Goal: Transaction & Acquisition: Purchase product/service

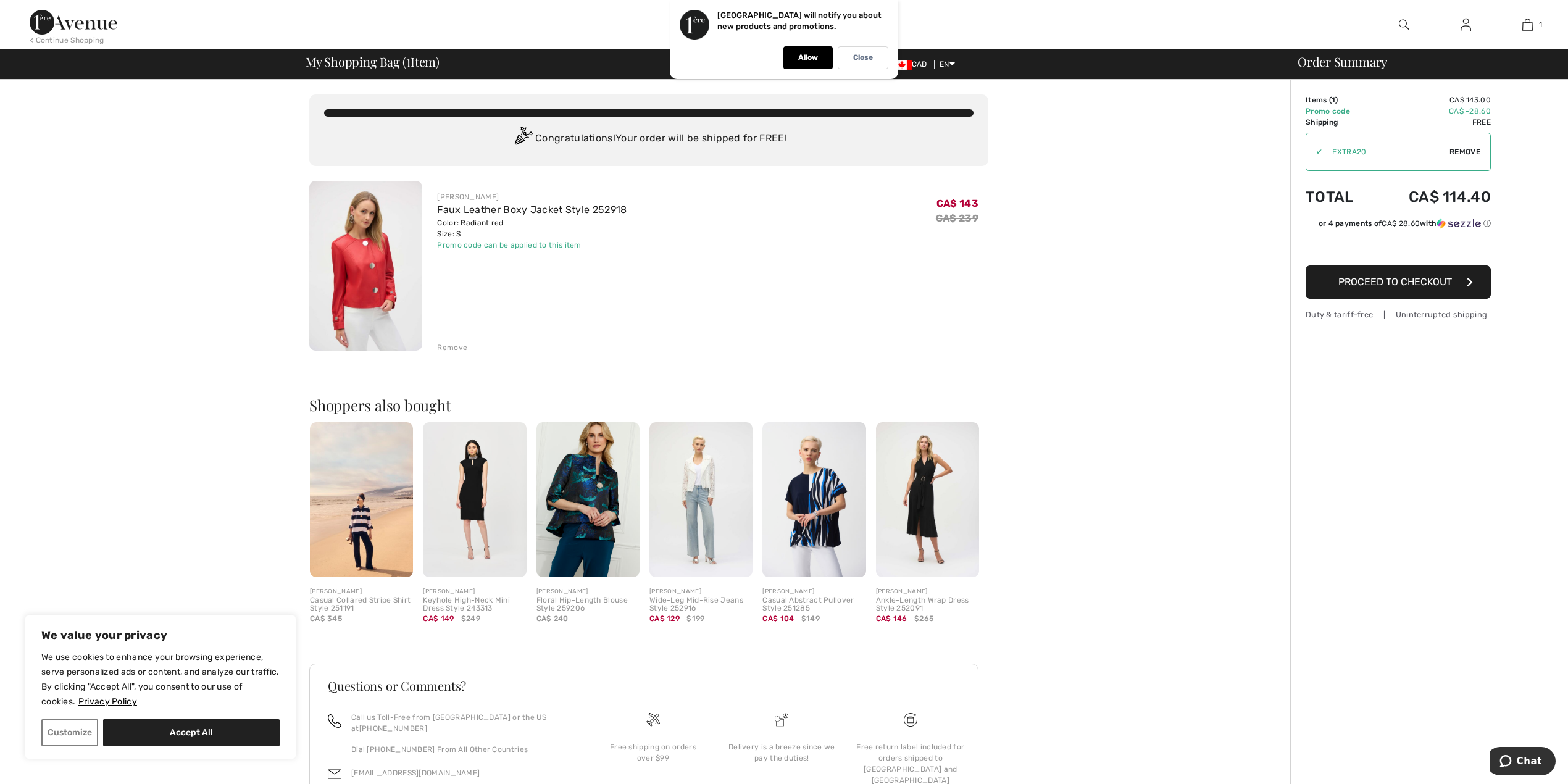
click at [1413, 284] on span "Proceed to Checkout" at bounding box center [1395, 282] width 114 height 12
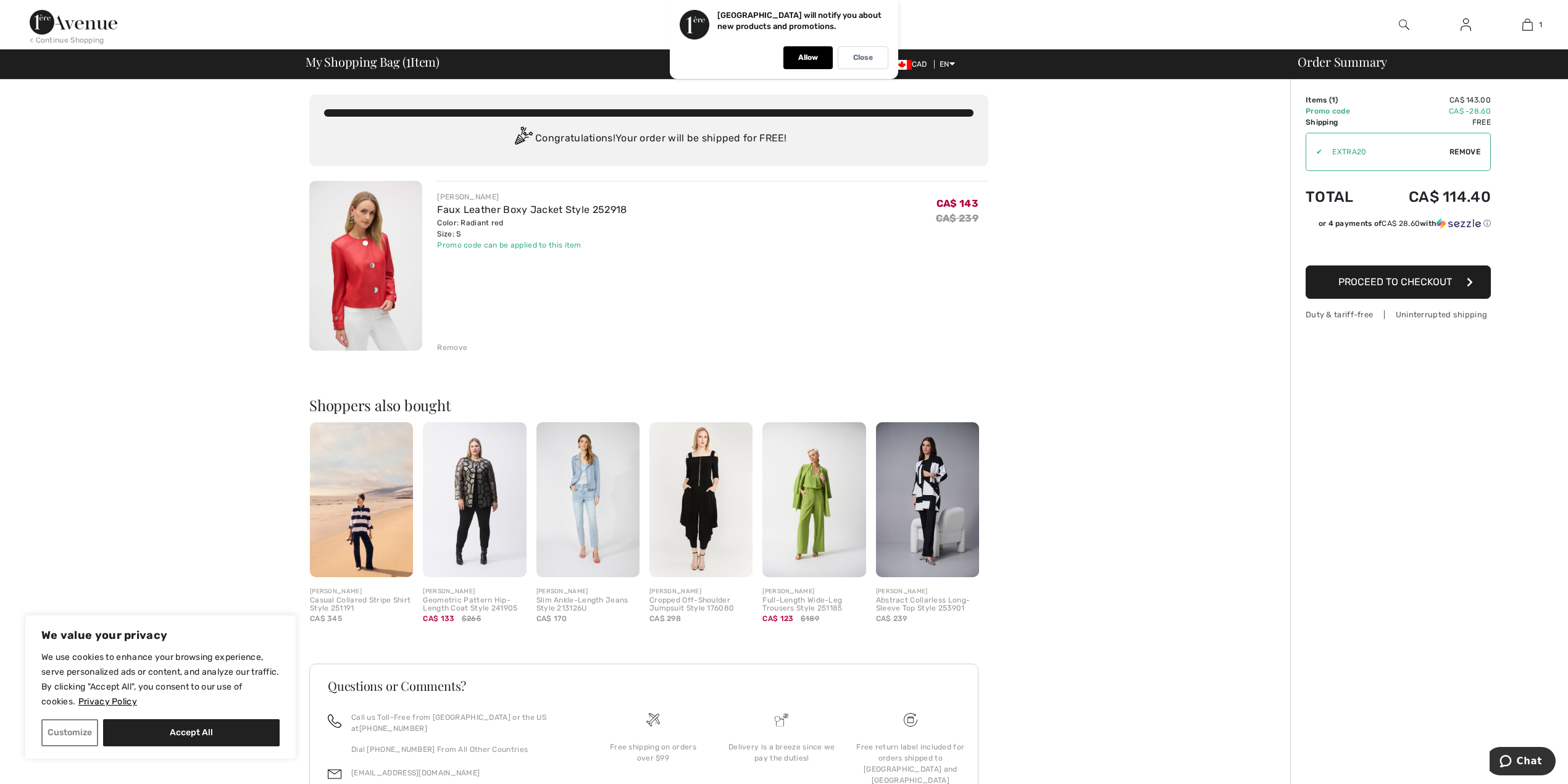
click at [815, 512] on img at bounding box center [814, 500] width 103 height 155
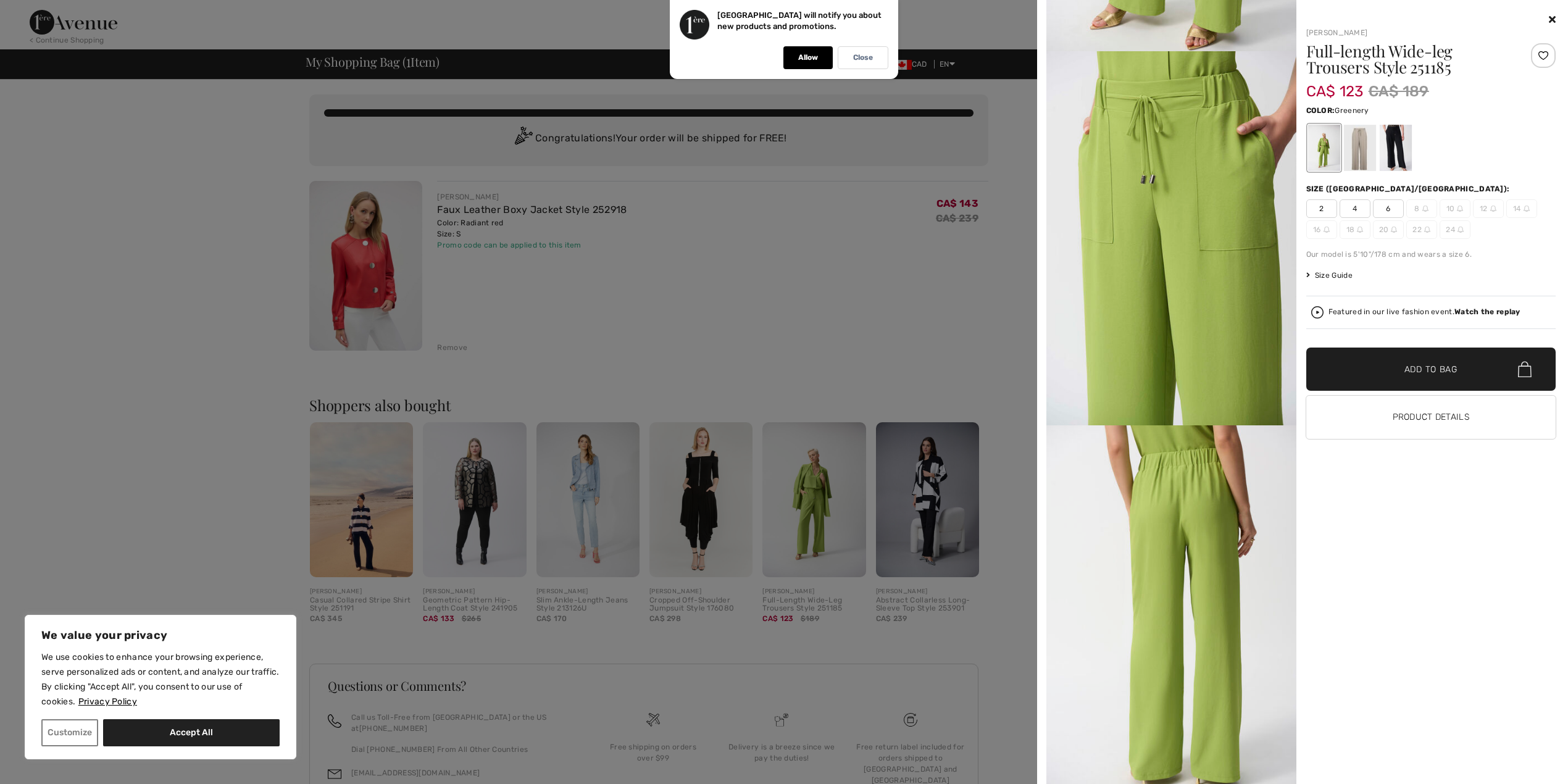
scroll to position [74, 0]
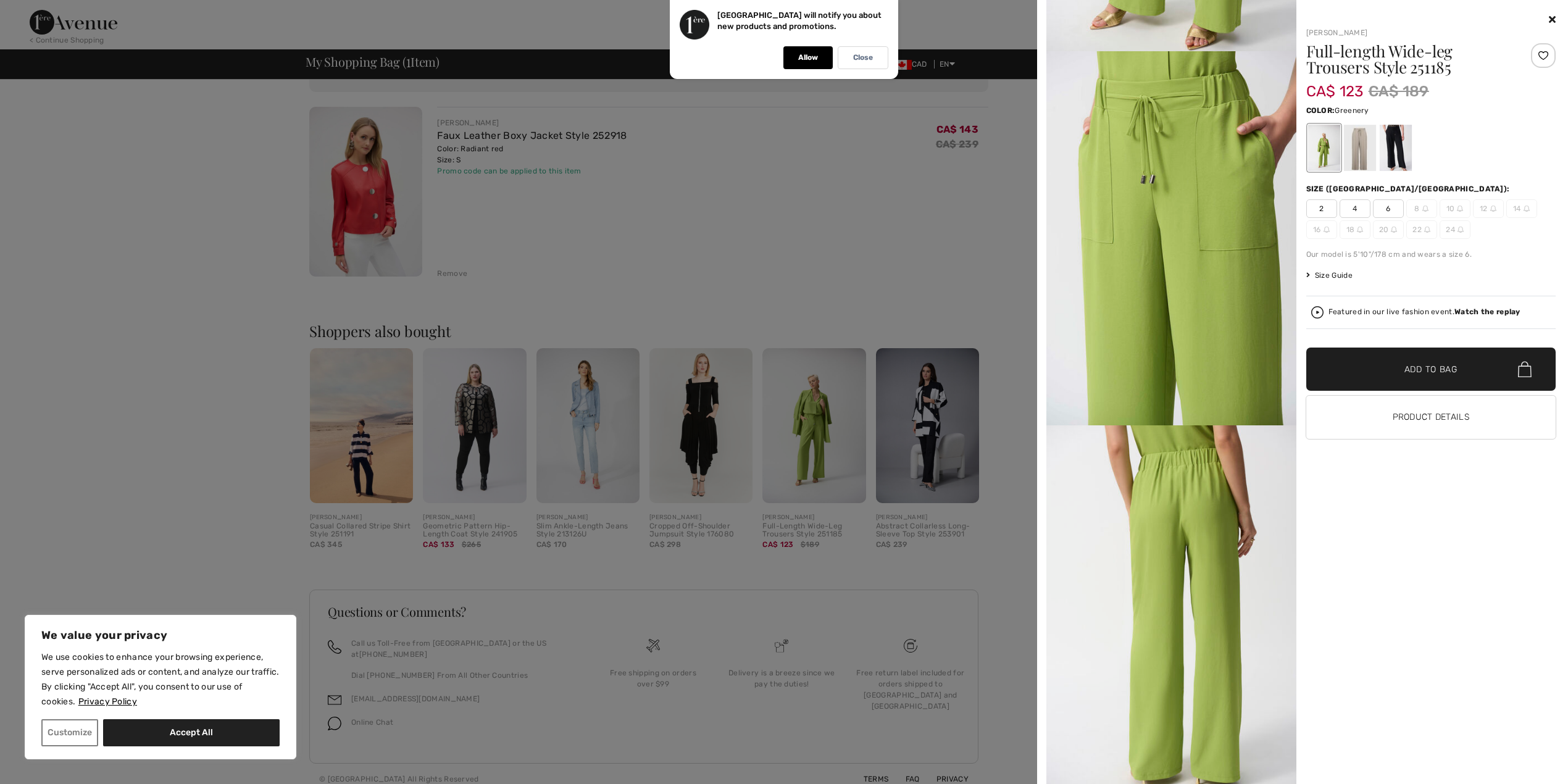
click at [1550, 16] on icon at bounding box center [1552, 19] width 7 height 10
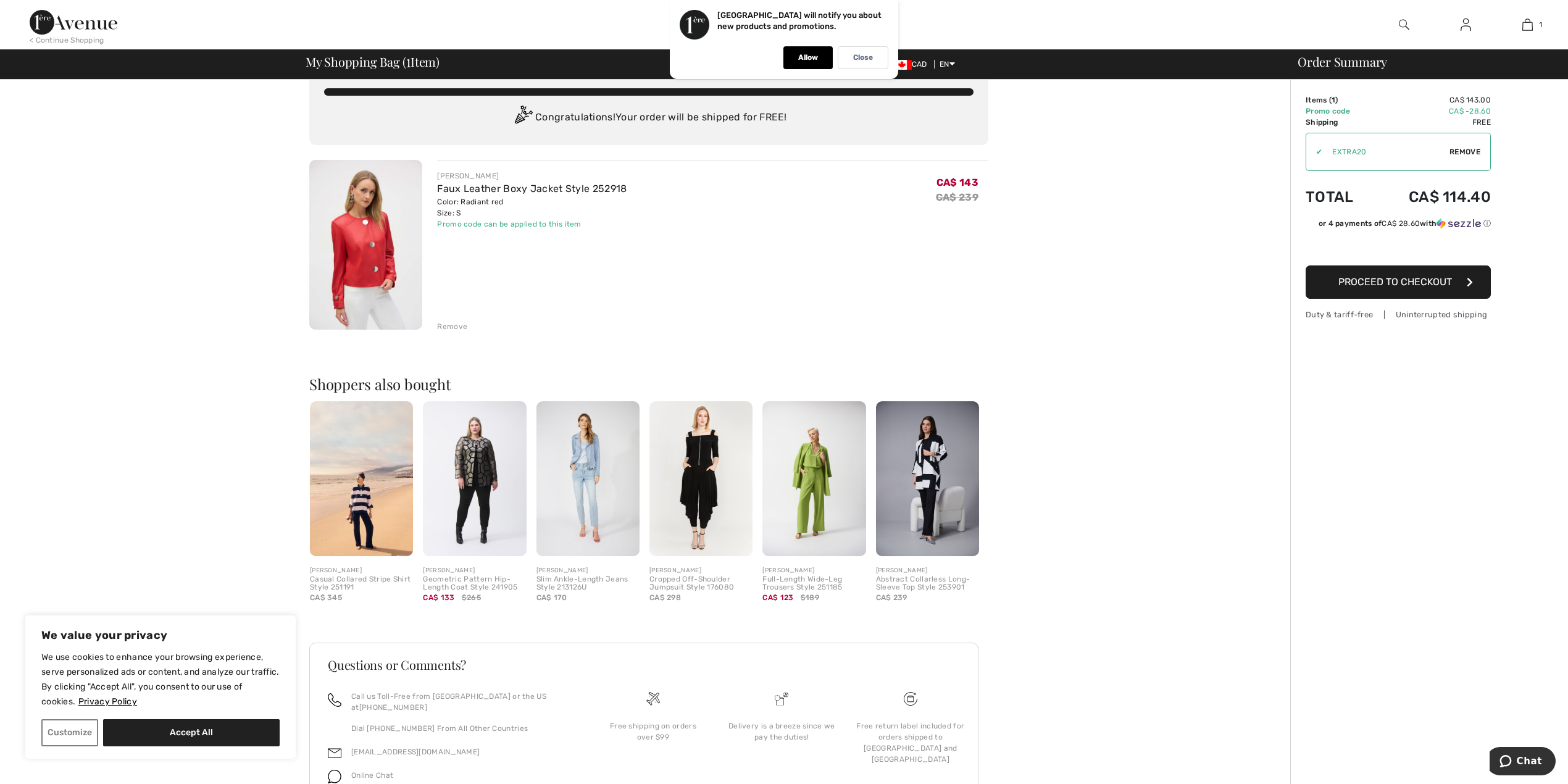
scroll to position [0, 0]
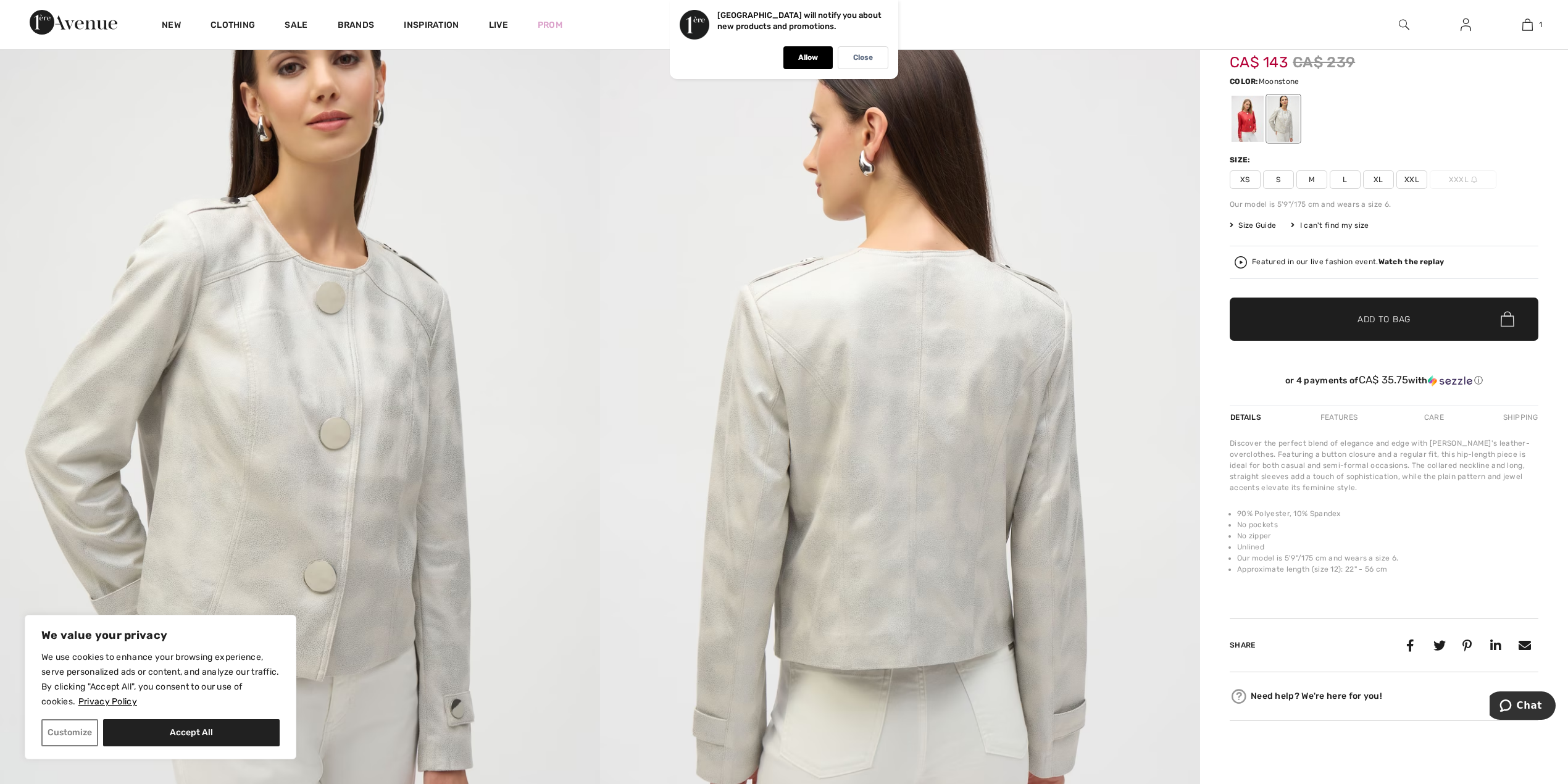
scroll to position [164, 0]
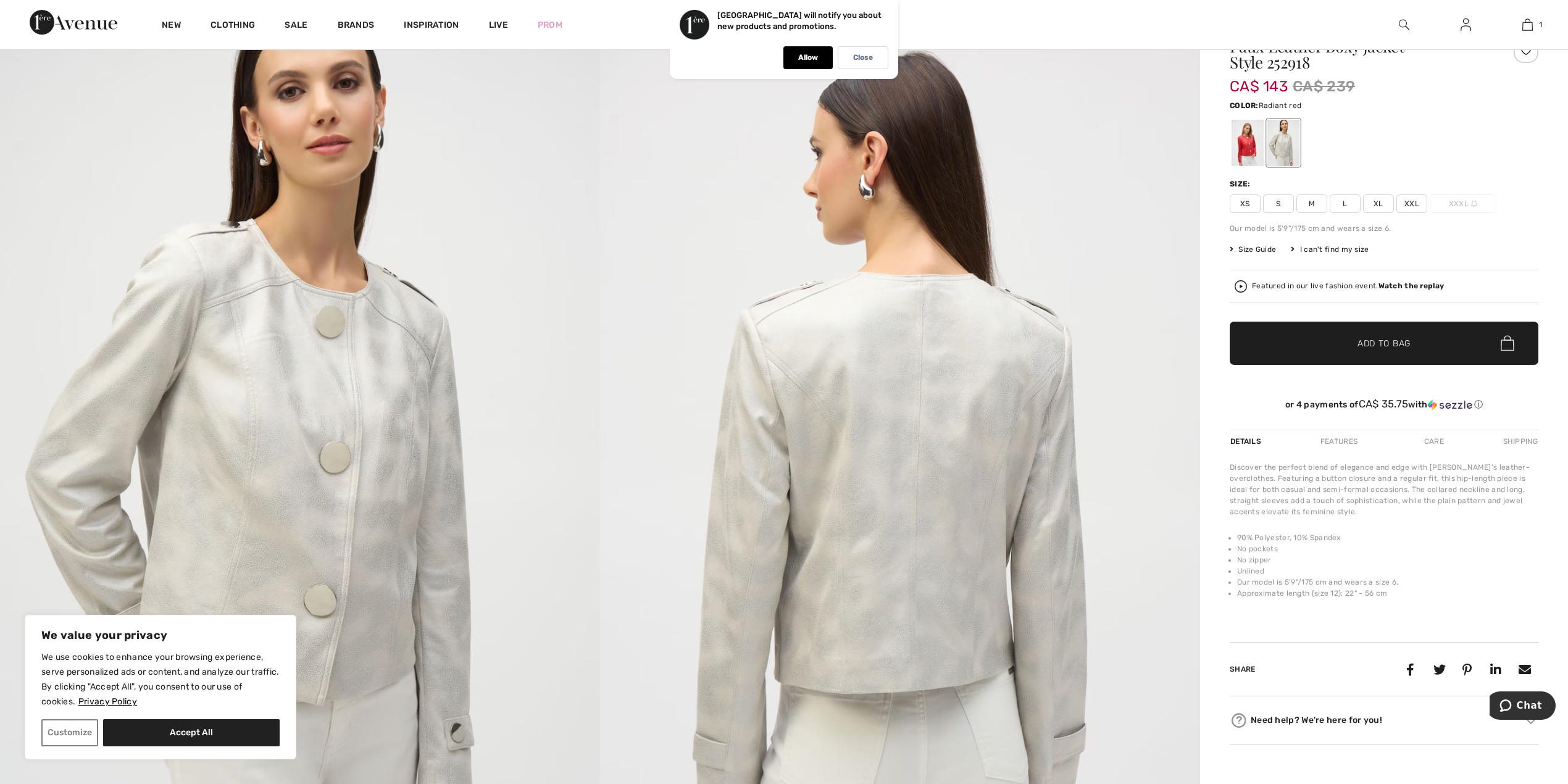
click at [1244, 142] on div at bounding box center [1247, 143] width 32 height 47
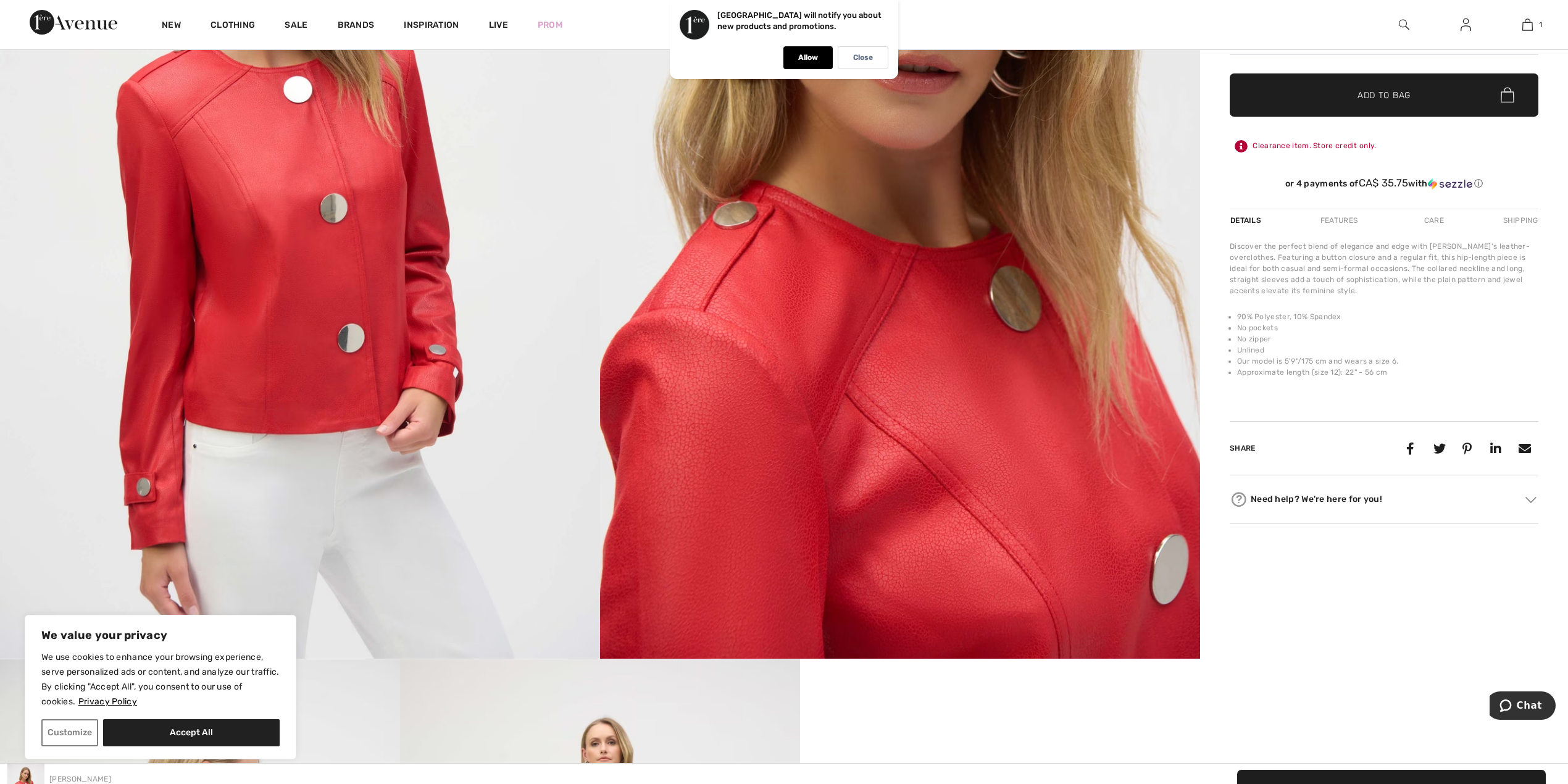
scroll to position [411, 0]
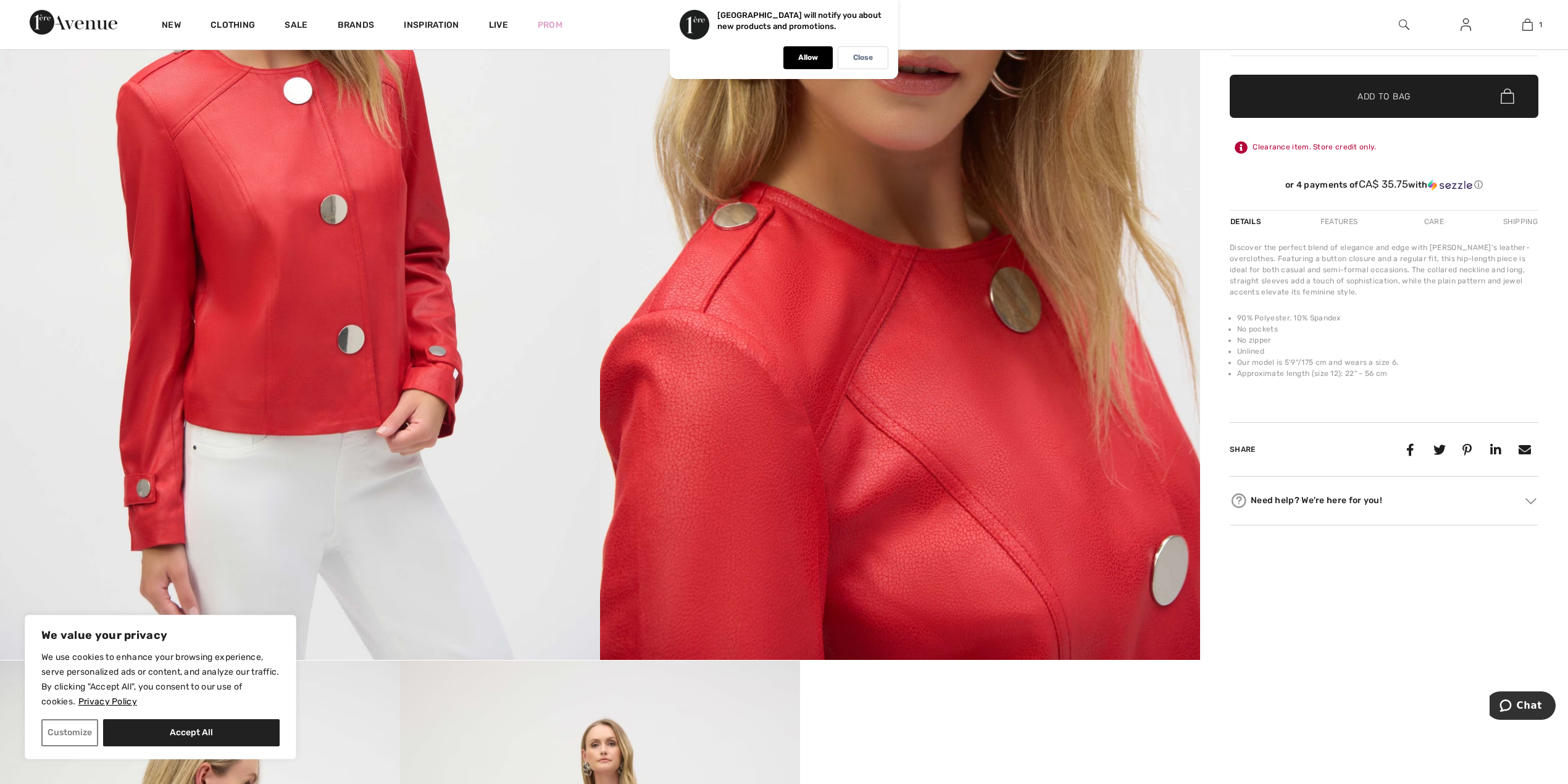
click at [1533, 502] on img at bounding box center [1530, 501] width 11 height 6
